Goal: Information Seeking & Learning: Learn about a topic

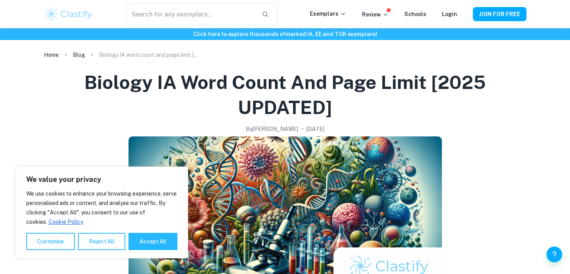
scroll to position [345, 0]
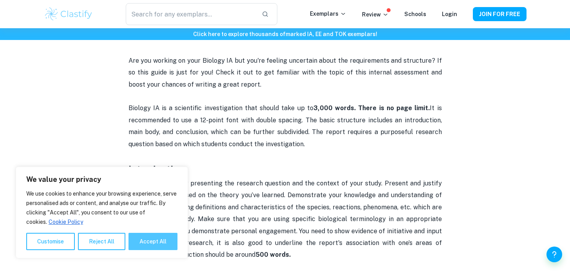
click at [149, 236] on button "Accept All" at bounding box center [152, 241] width 49 height 17
checkbox input "true"
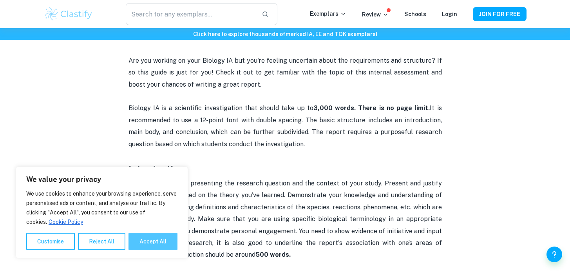
checkbox input "true"
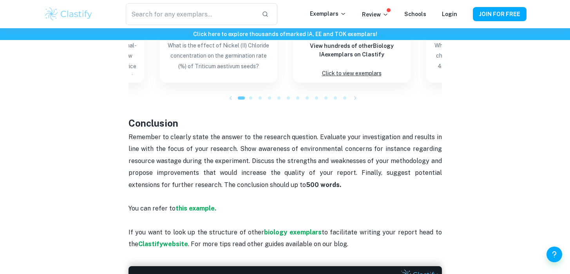
scroll to position [856, 0]
